Goal: Task Accomplishment & Management: Use online tool/utility

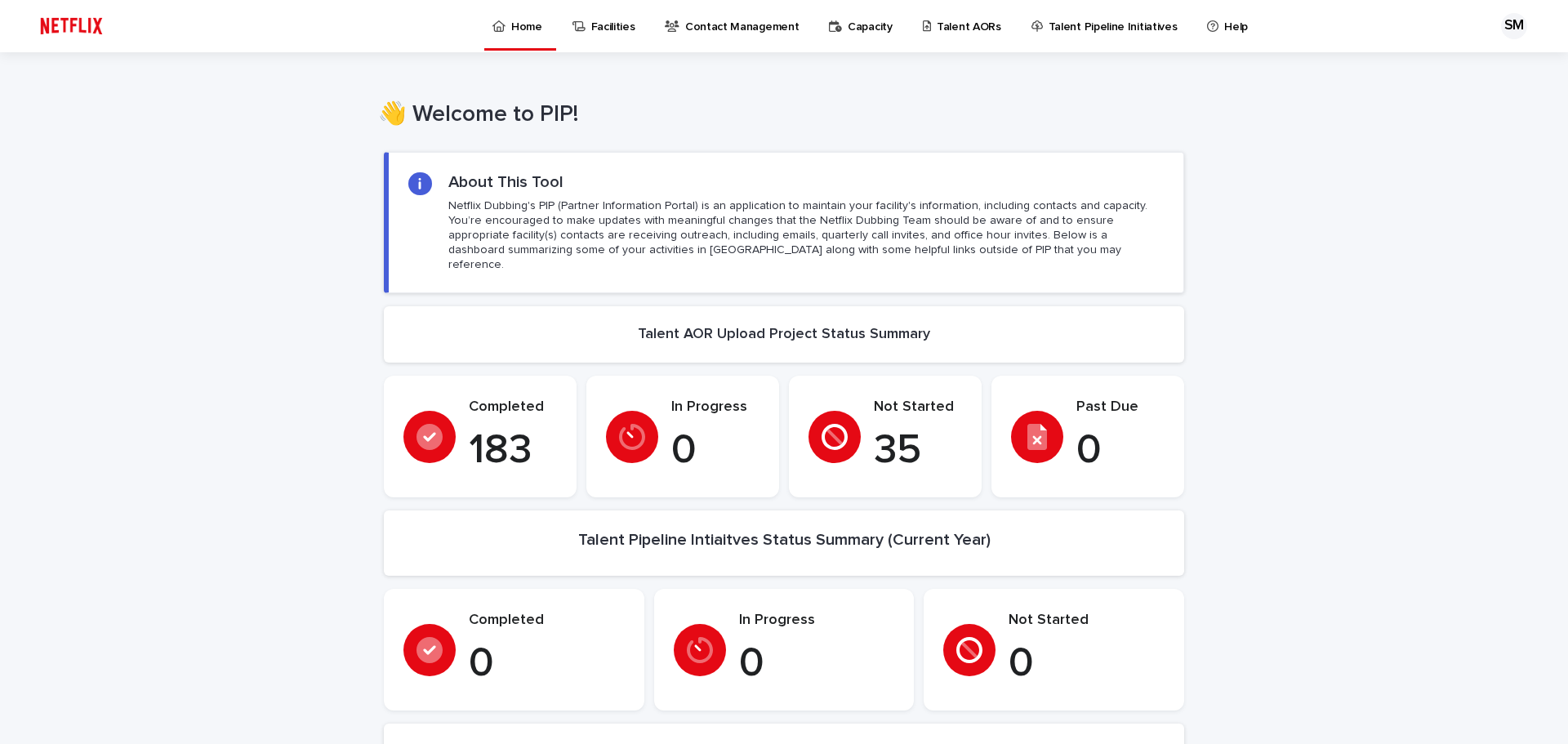
click at [971, 25] on p "Talent AORs" at bounding box center [969, 17] width 64 height 34
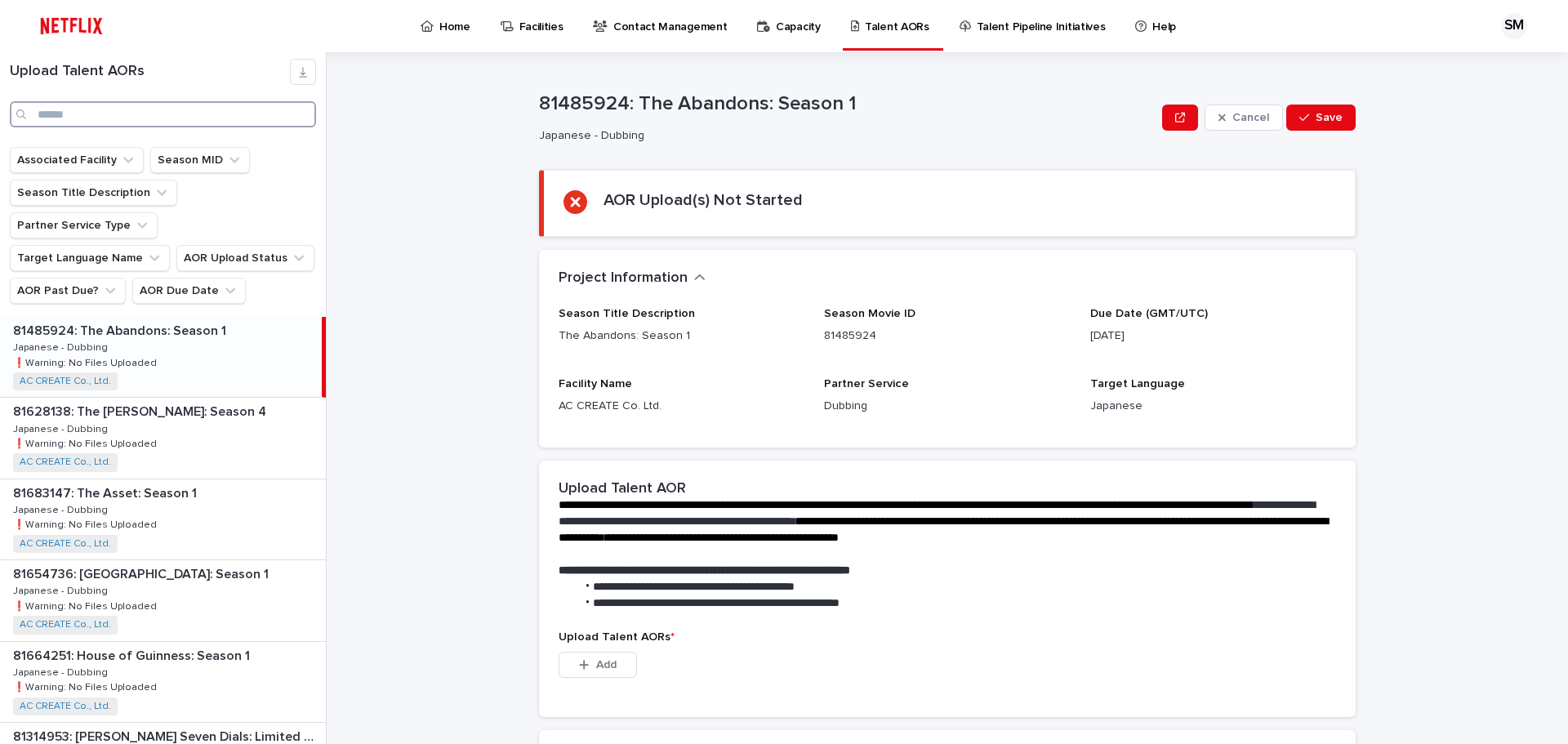
click at [227, 123] on input "Search" at bounding box center [163, 115] width 307 height 26
type input "*"
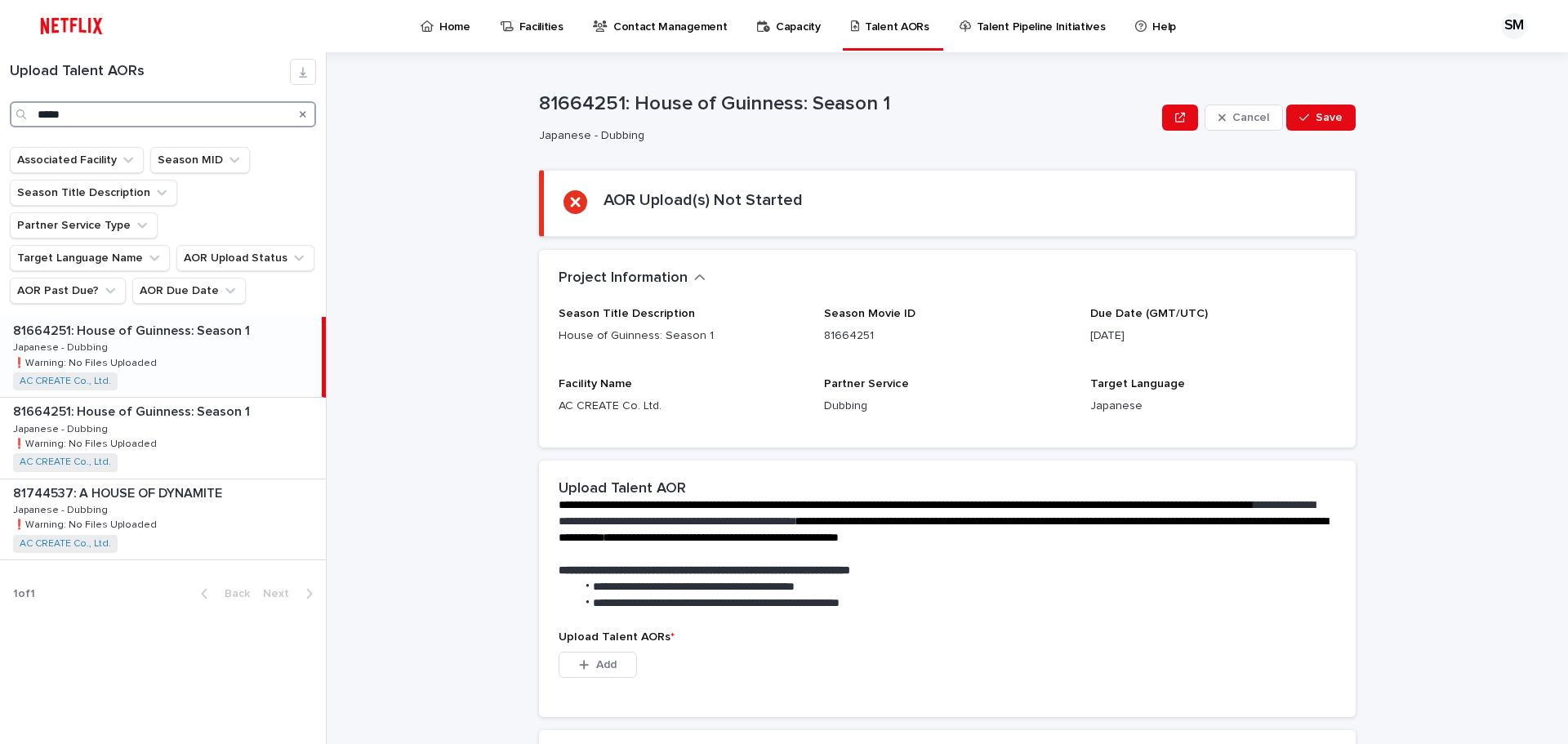
type input "*****"
click at [245, 317] on div "81664251: House of Guinness: Season 1 81664251: House of Guinness: Season 1 Jap…" at bounding box center [160, 357] width 321 height 80
click at [230, 317] on div "81664251: House of Guinness: Season 1 81664251: House of Guinness: Season 1 Jap…" at bounding box center [160, 357] width 321 height 80
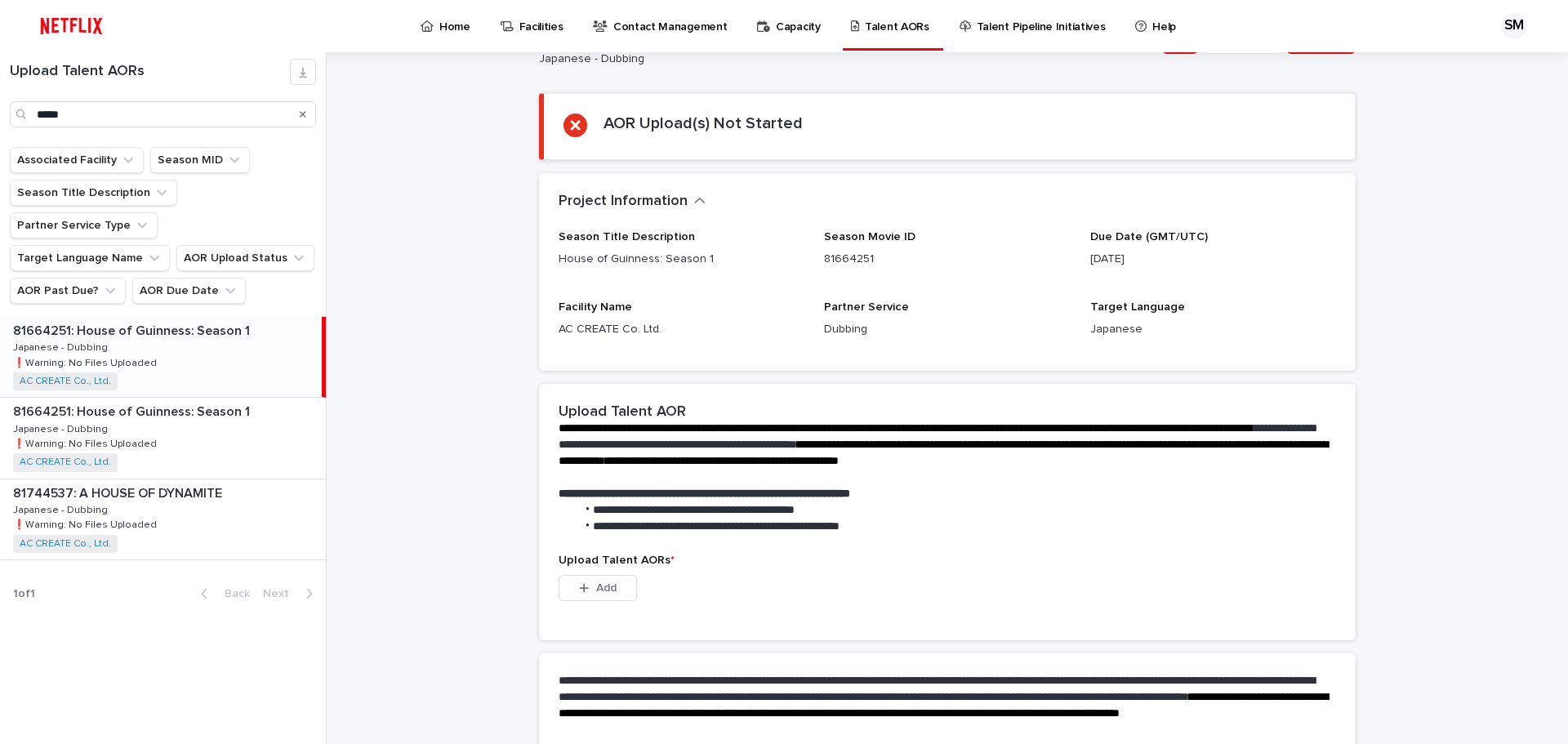
scroll to position [236, 0]
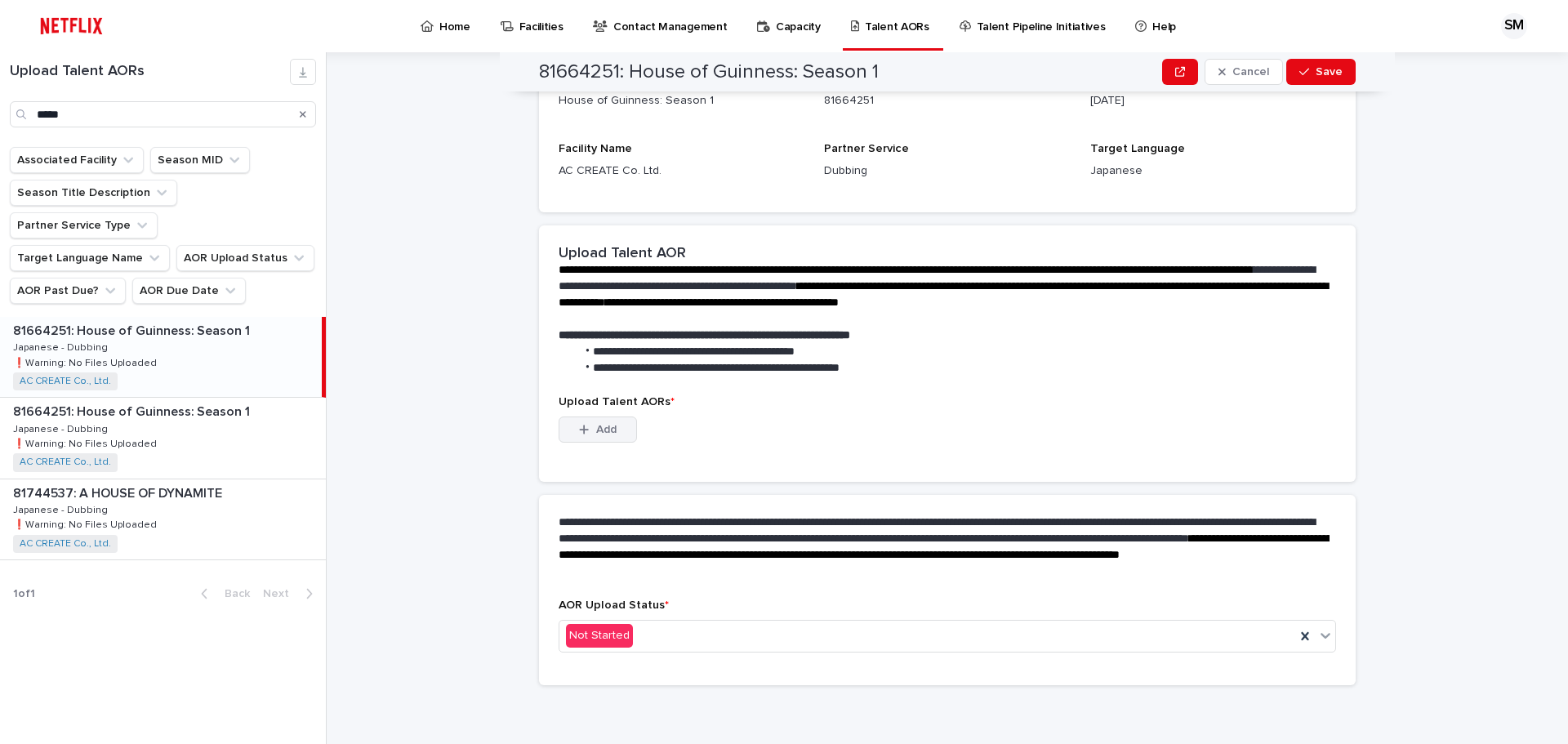
click at [569, 420] on button "Add" at bounding box center [598, 429] width 78 height 26
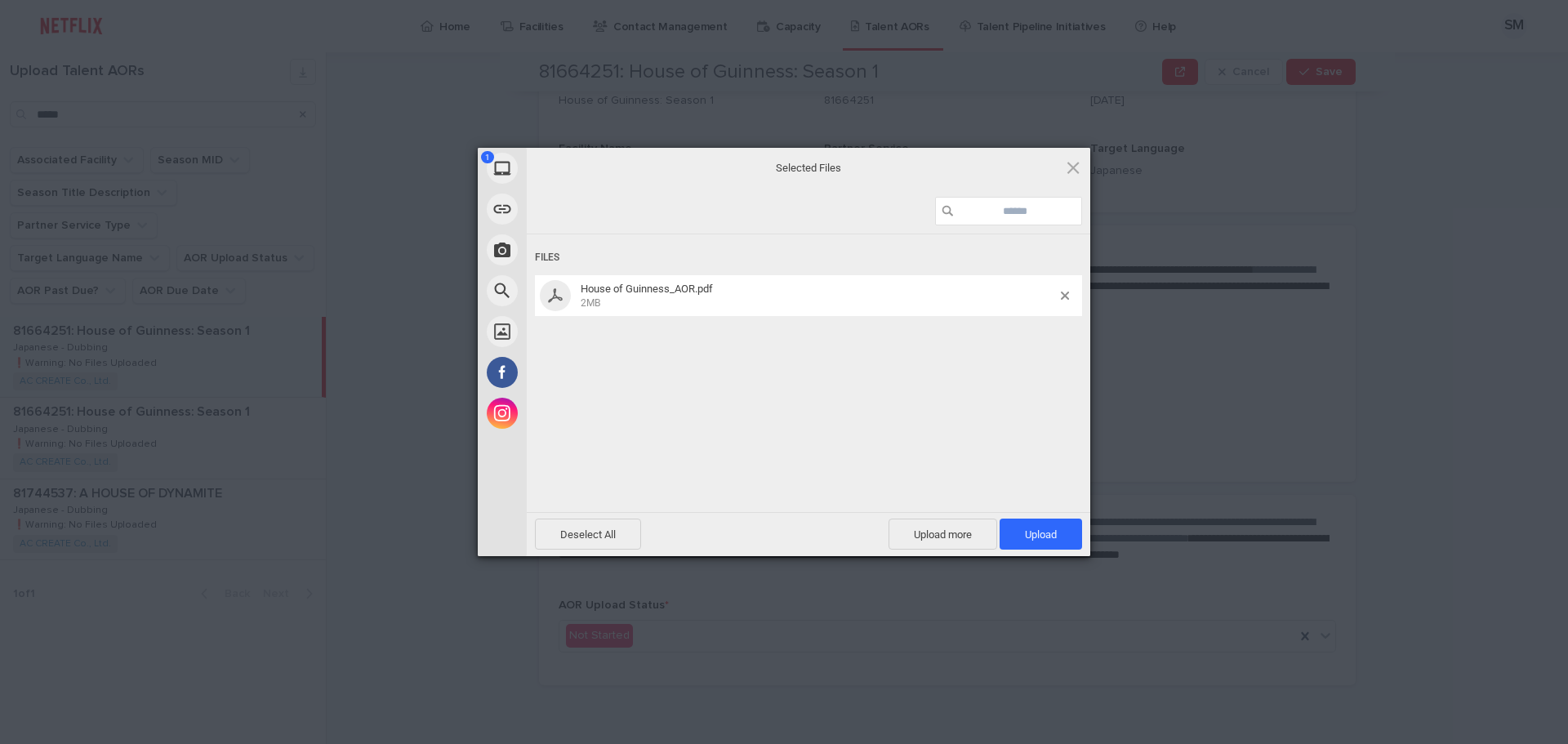
click at [1070, 514] on div "Deselect All Upload more Upload 1" at bounding box center [809, 534] width 564 height 44
click at [1067, 526] on span "Upload 1" at bounding box center [1041, 534] width 83 height 31
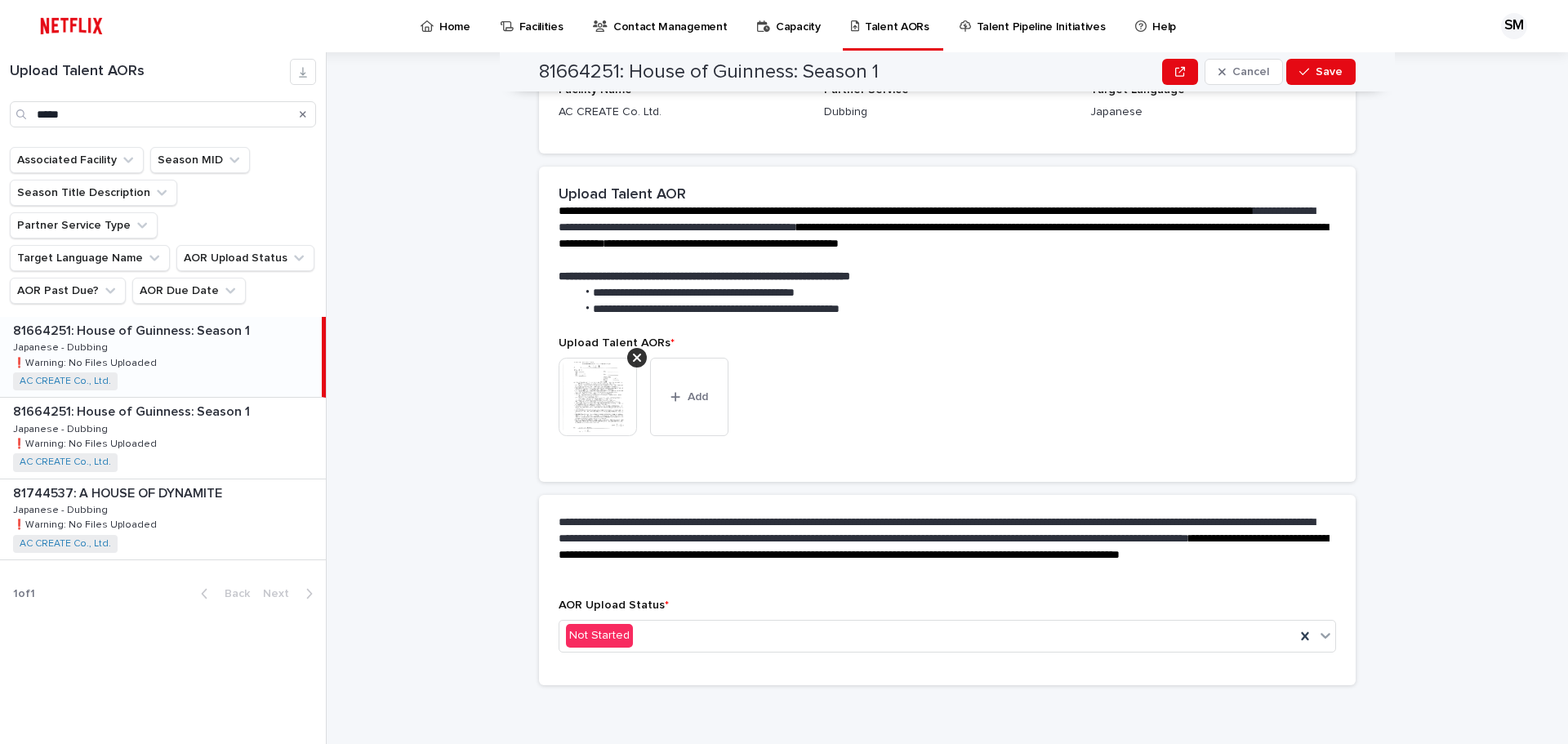
scroll to position [214, 0]
click at [784, 632] on div "Not Started" at bounding box center [928, 635] width 736 height 27
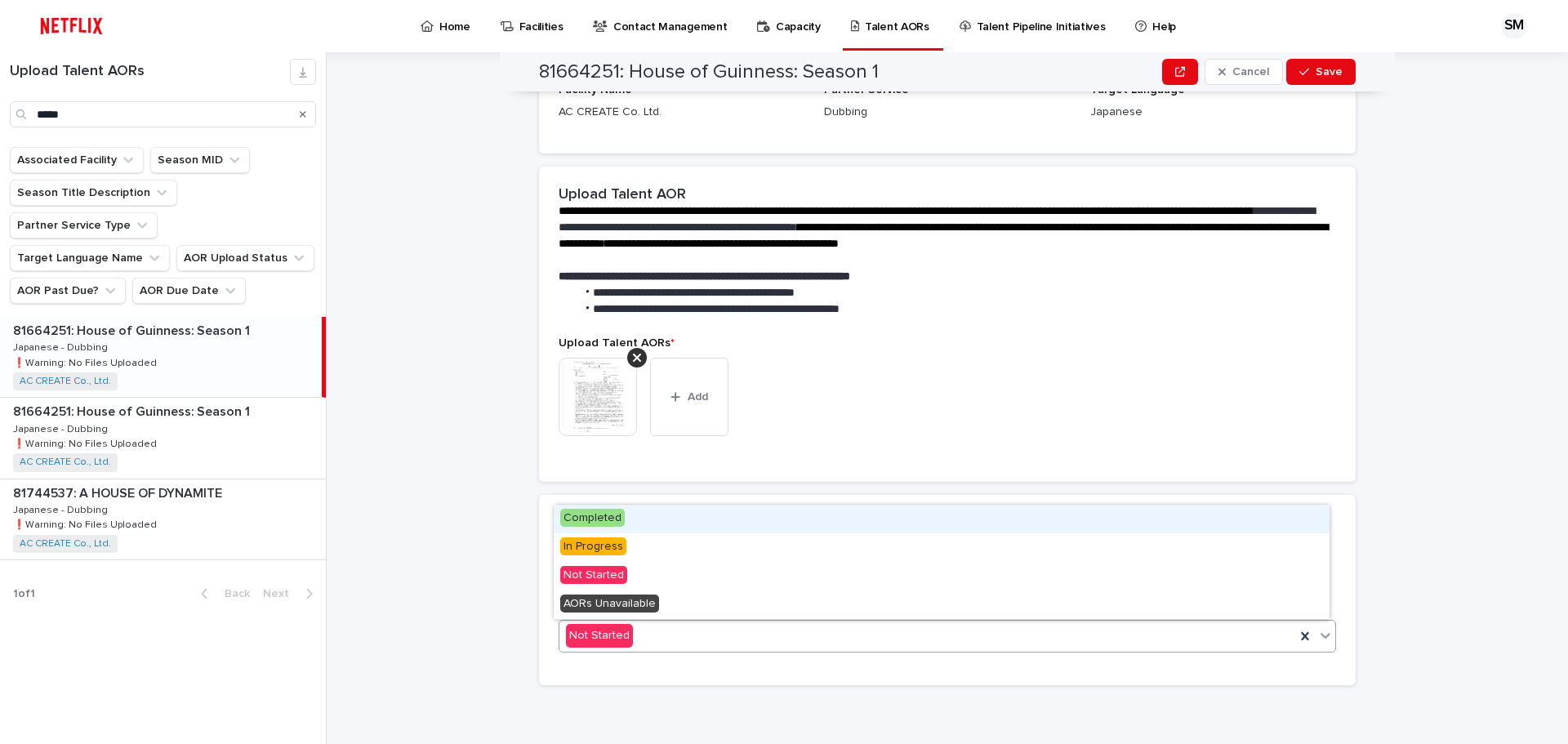
click at [755, 527] on div "Completed" at bounding box center [941, 519] width 776 height 29
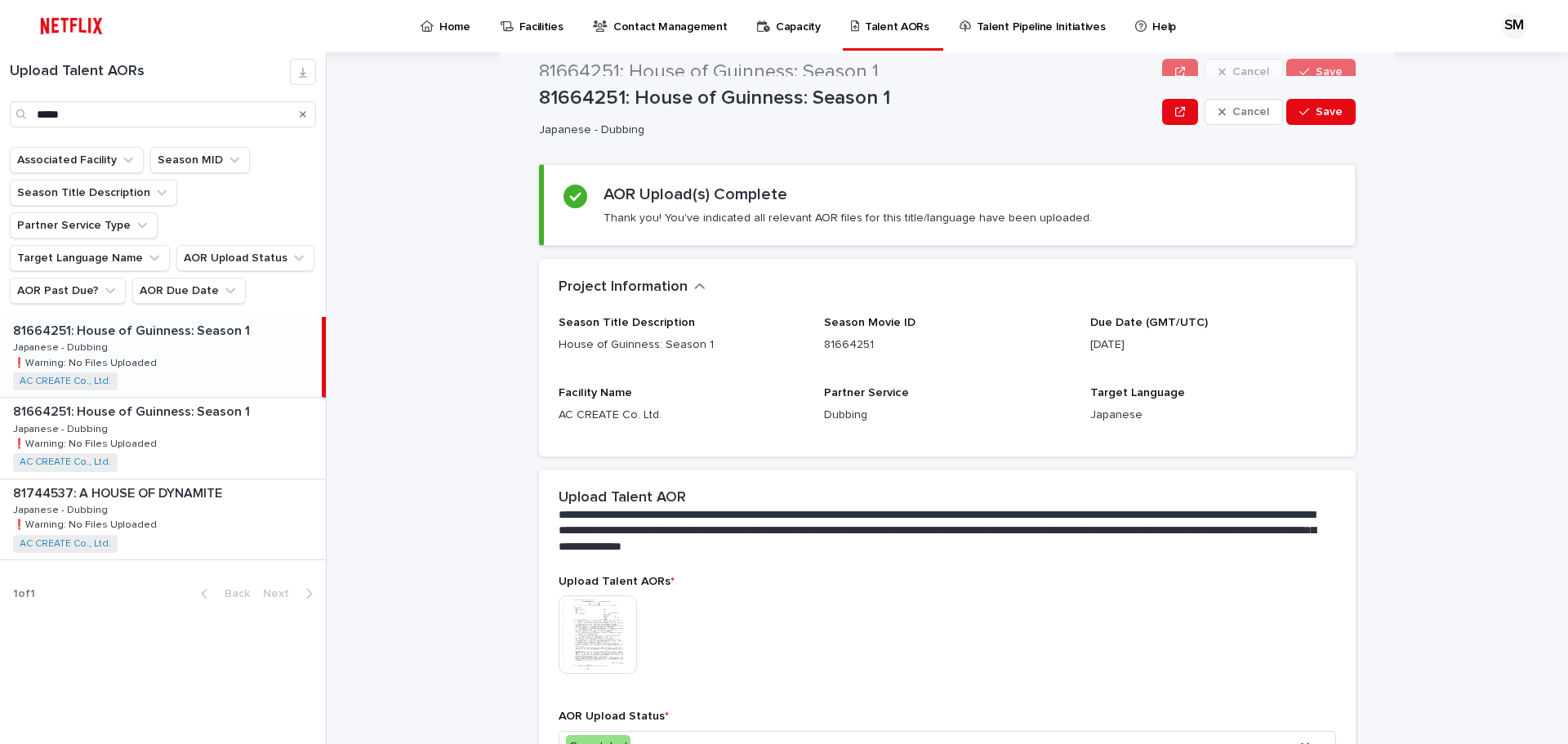
scroll to position [0, 0]
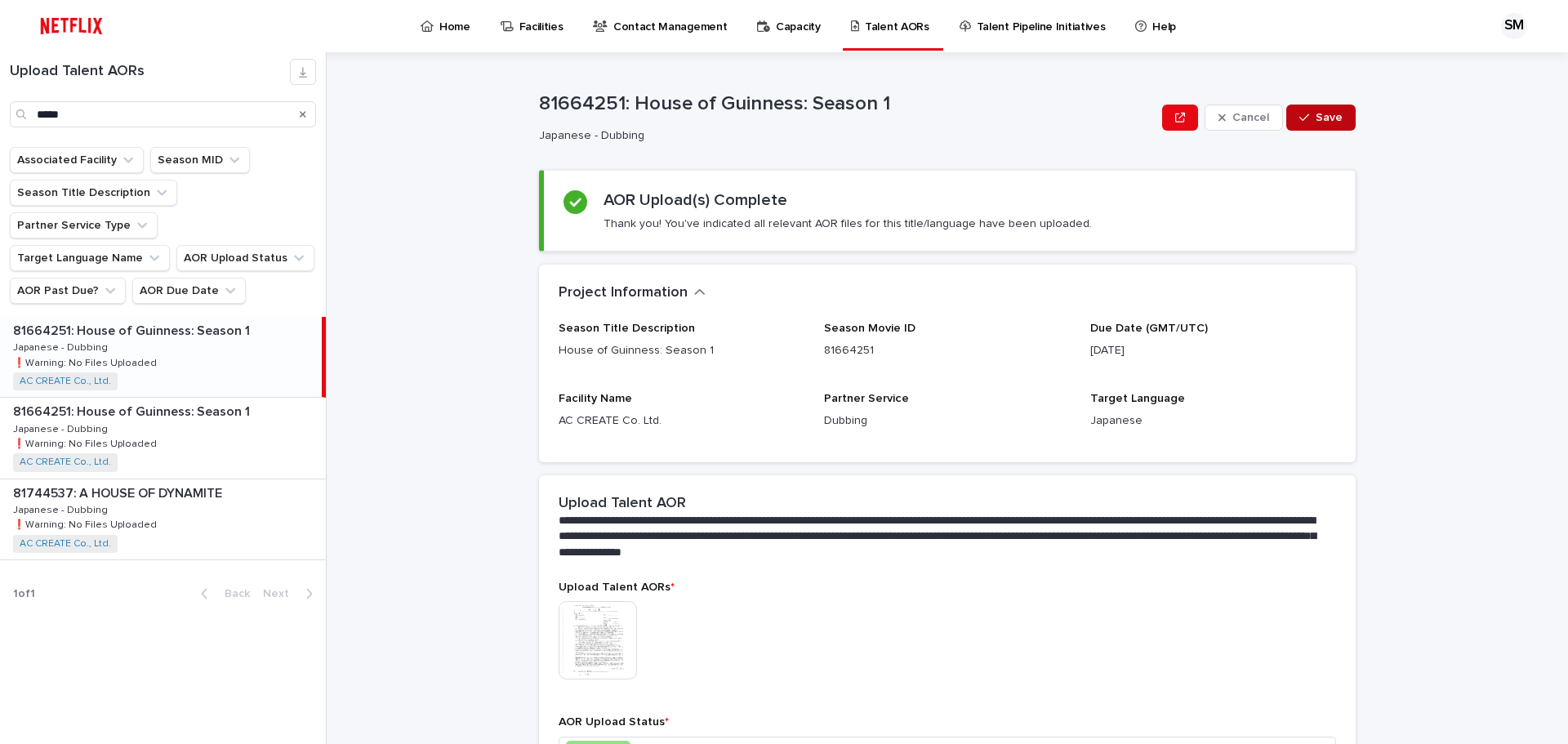
click at [1325, 120] on span "Save" at bounding box center [1329, 117] width 27 height 11
